Goal: Task Accomplishment & Management: Complete application form

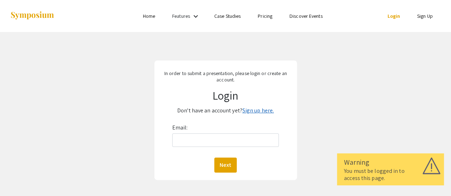
click at [253, 110] on link "Sign up here." at bounding box center [257, 110] width 31 height 7
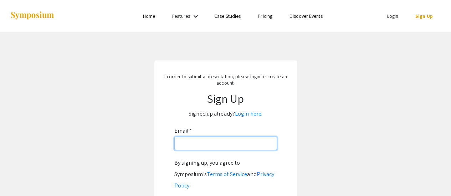
click at [214, 141] on input "Email: *" at bounding box center [225, 144] width 103 height 14
type input "[EMAIL_ADDRESS][DOMAIN_NAME]"
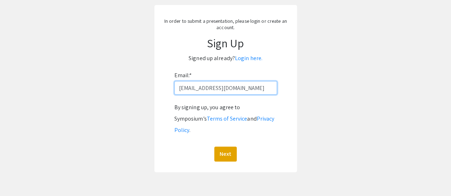
scroll to position [60, 0]
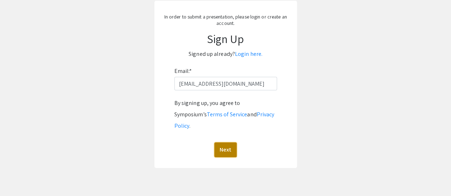
click at [225, 143] on button "Next" at bounding box center [225, 150] width 22 height 15
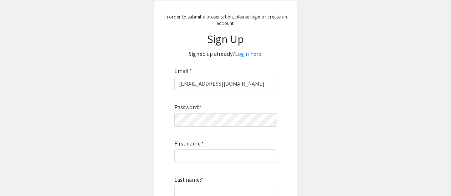
click at [213, 128] on div "Password: * First name: * Last name: * By signing up, you agree to Symposium’s …" at bounding box center [225, 185] width 103 height 188
click at [208, 123] on div "Password: * First name: * Last name: * By signing up, you agree to Symposium’s …" at bounding box center [225, 185] width 103 height 188
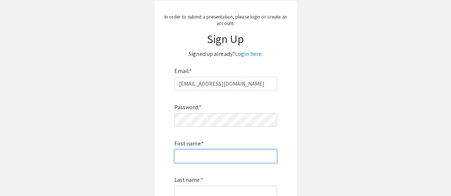
click at [204, 156] on input "First name: *" at bounding box center [225, 157] width 103 height 14
type input "c"
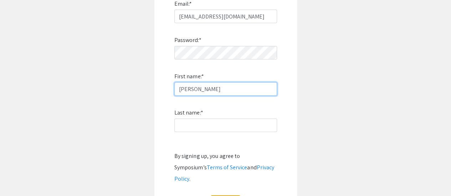
scroll to position [128, 0]
type input "[PERSON_NAME]"
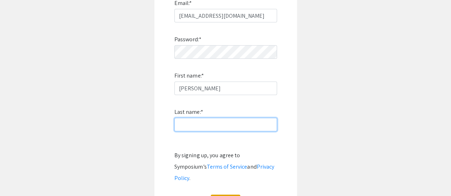
click at [198, 128] on input "Last name: *" at bounding box center [225, 125] width 103 height 14
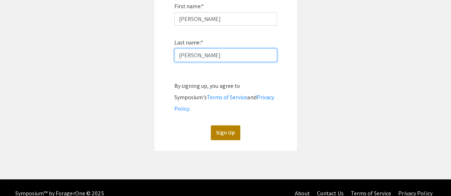
type input "[PERSON_NAME]"
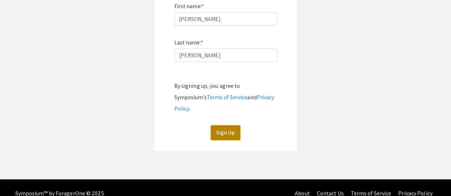
click at [223, 126] on button "Sign Up" at bounding box center [226, 133] width 30 height 15
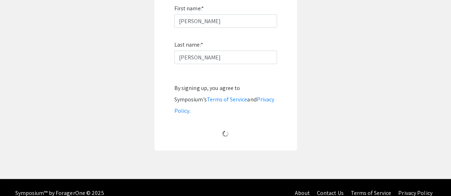
scroll to position [71, 0]
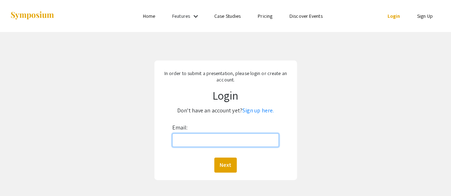
click at [202, 140] on input "Email:" at bounding box center [225, 141] width 107 height 14
type input "[EMAIL_ADDRESS][DOMAIN_NAME]"
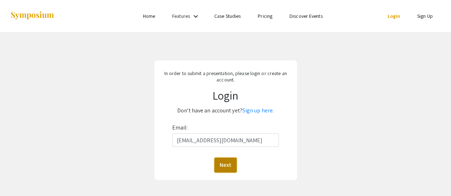
click at [223, 167] on button "Next" at bounding box center [225, 165] width 22 height 15
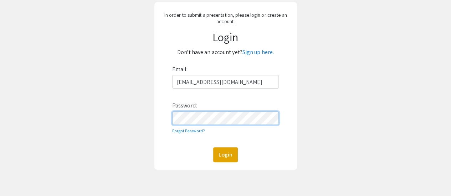
scroll to position [64, 0]
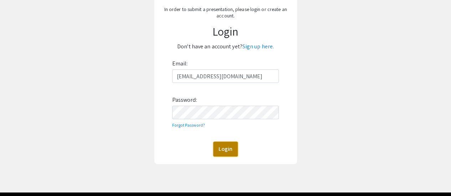
click at [225, 152] on button "Login" at bounding box center [225, 149] width 25 height 15
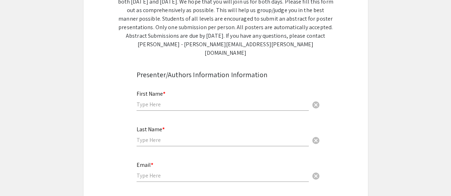
scroll to position [150, 0]
click at [187, 101] on input "text" at bounding box center [223, 104] width 172 height 7
type input "[PERSON_NAME]"
click at [167, 136] on input "text" at bounding box center [223, 139] width 172 height 7
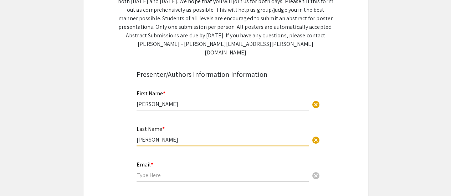
type input "[PERSON_NAME]"
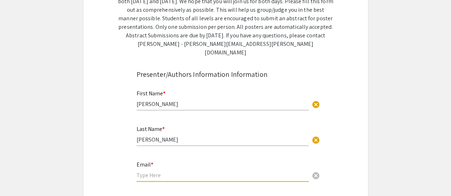
click at [158, 172] on input "email" at bounding box center [223, 175] width 172 height 7
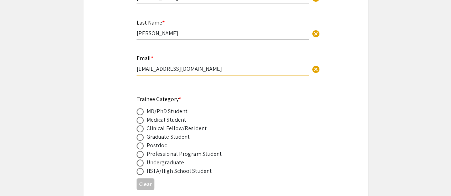
scroll to position [257, 0]
type input "[EMAIL_ADDRESS][DOMAIN_NAME]"
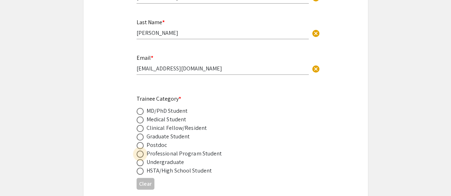
click at [139, 151] on span at bounding box center [140, 154] width 7 height 7
click at [139, 151] on input "radio" at bounding box center [140, 154] width 7 height 7
radio input "true"
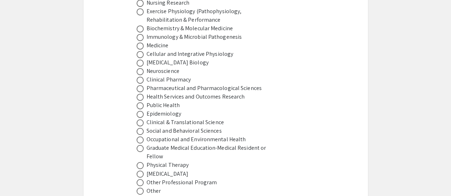
scroll to position [500, 0]
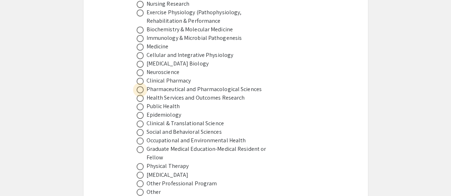
click at [141, 86] on span at bounding box center [140, 89] width 7 height 7
click at [141, 86] on input "radio" at bounding box center [140, 89] width 7 height 7
radio input "true"
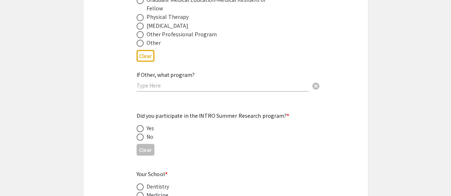
scroll to position [649, 0]
click at [138, 126] on span at bounding box center [140, 129] width 7 height 7
click at [138, 126] on input "radio" at bounding box center [140, 129] width 7 height 7
radio input "true"
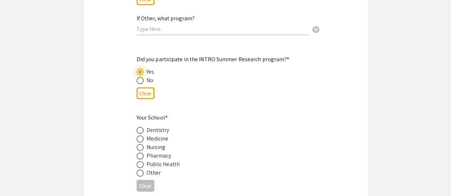
scroll to position [707, 0]
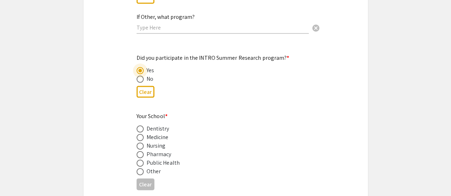
click at [143, 152] on span at bounding box center [140, 155] width 7 height 7
click at [143, 152] on input "radio" at bounding box center [140, 155] width 7 height 7
radio input "true"
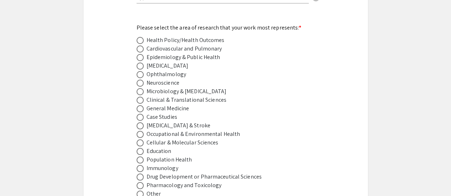
scroll to position [968, 0]
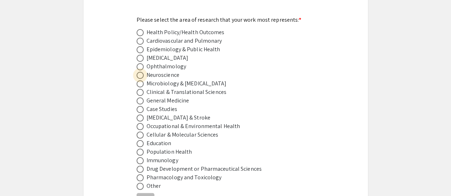
click at [139, 72] on span at bounding box center [140, 75] width 7 height 7
click at [139, 72] on input "radio" at bounding box center [140, 75] width 7 height 7
radio input "true"
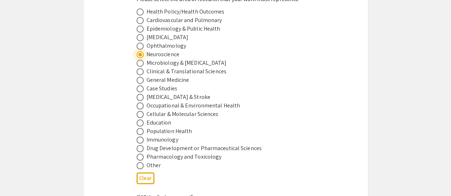
scroll to position [991, 0]
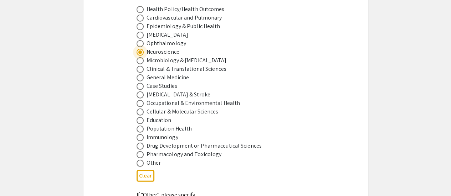
click at [140, 92] on span at bounding box center [140, 95] width 7 height 7
click at [140, 92] on input "radio" at bounding box center [140, 95] width 7 height 7
radio input "true"
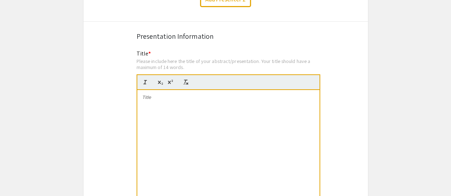
scroll to position [1274, 0]
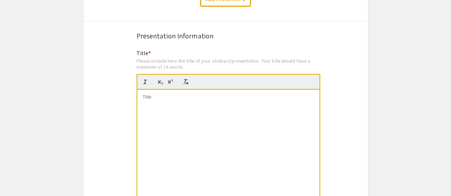
click at [189, 95] on div at bounding box center [228, 143] width 182 height 107
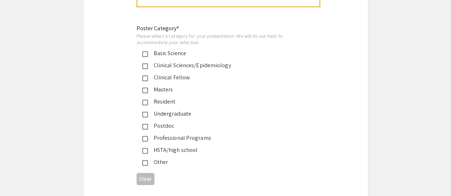
scroll to position [1654, 0]
click at [161, 134] on div "Professional Programs" at bounding box center [223, 138] width 150 height 9
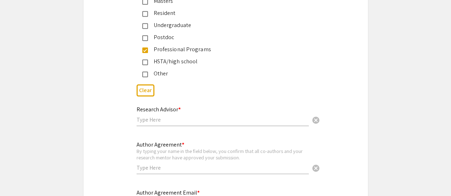
scroll to position [1743, 0]
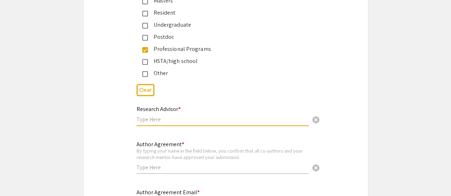
click at [158, 116] on input "text" at bounding box center [223, 119] width 172 height 7
type input "J"
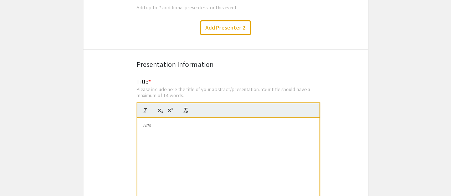
scroll to position [1239, 0]
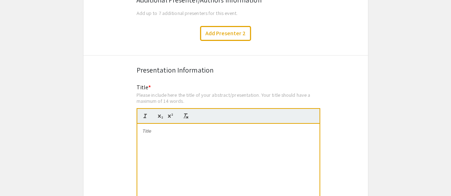
type input "[PERSON_NAME]"
click at [195, 143] on div at bounding box center [228, 177] width 182 height 107
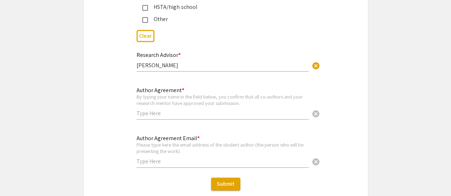
scroll to position [1804, 0]
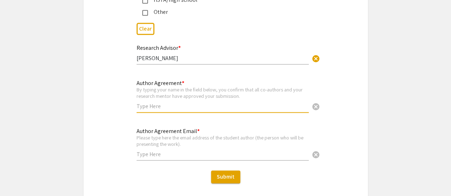
click at [179, 103] on input "text" at bounding box center [223, 106] width 172 height 7
type input "[PERSON_NAME]"
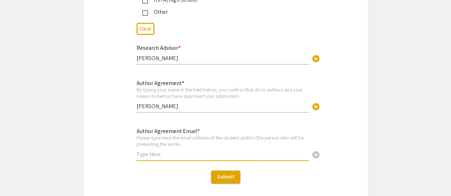
click at [158, 151] on input "text" at bounding box center [223, 154] width 172 height 7
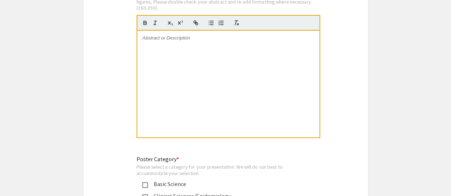
scroll to position [1523, 0]
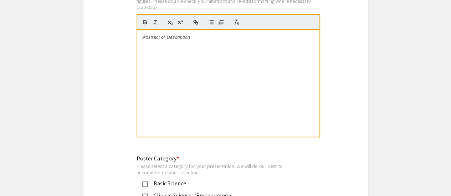
type input "[EMAIL_ADDRESS][DOMAIN_NAME]"
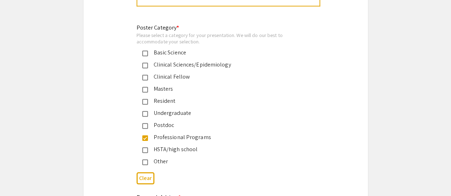
scroll to position [1641, 0]
